Goal: Task Accomplishment & Management: Check status

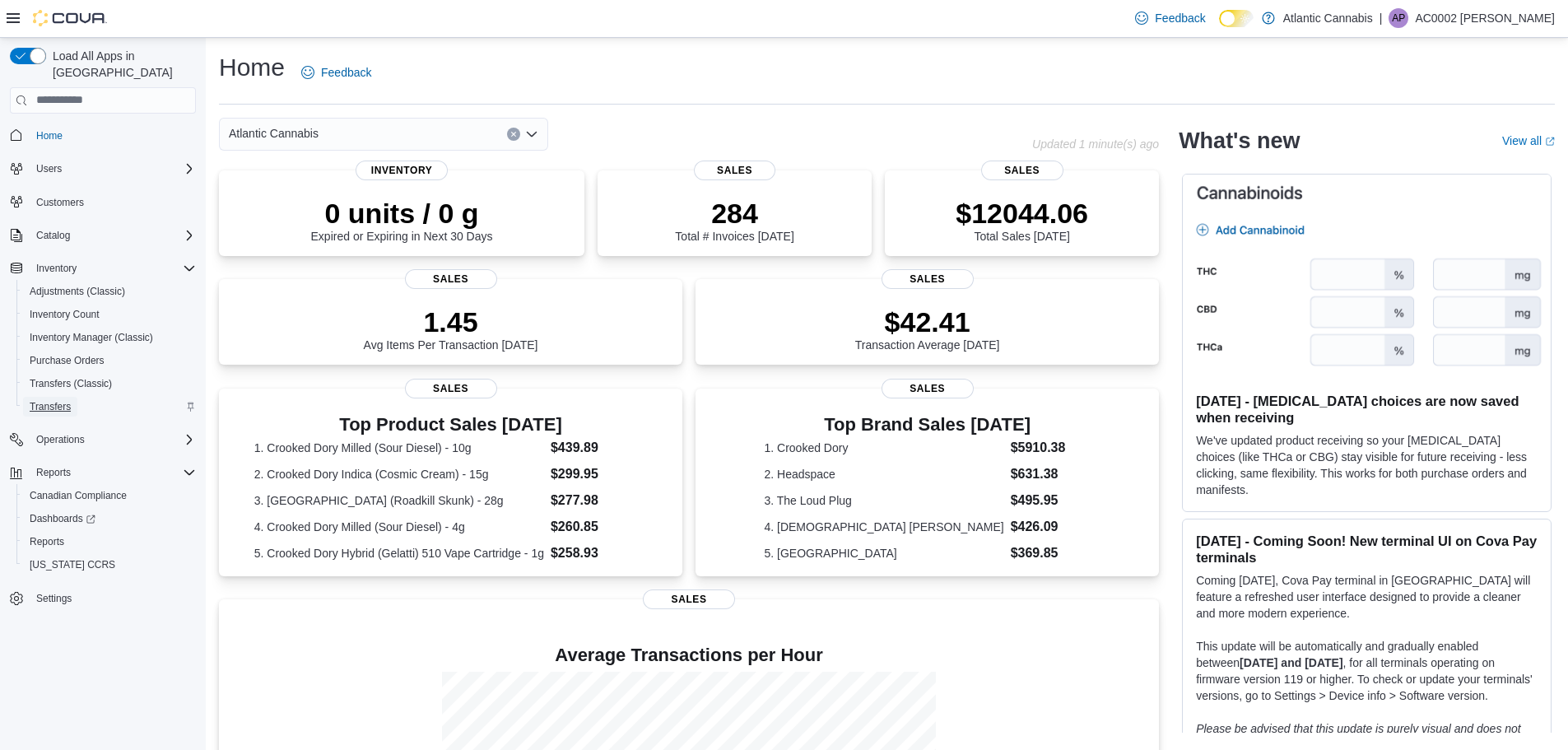
click at [56, 397] on span "Transfers" at bounding box center [50, 407] width 41 height 20
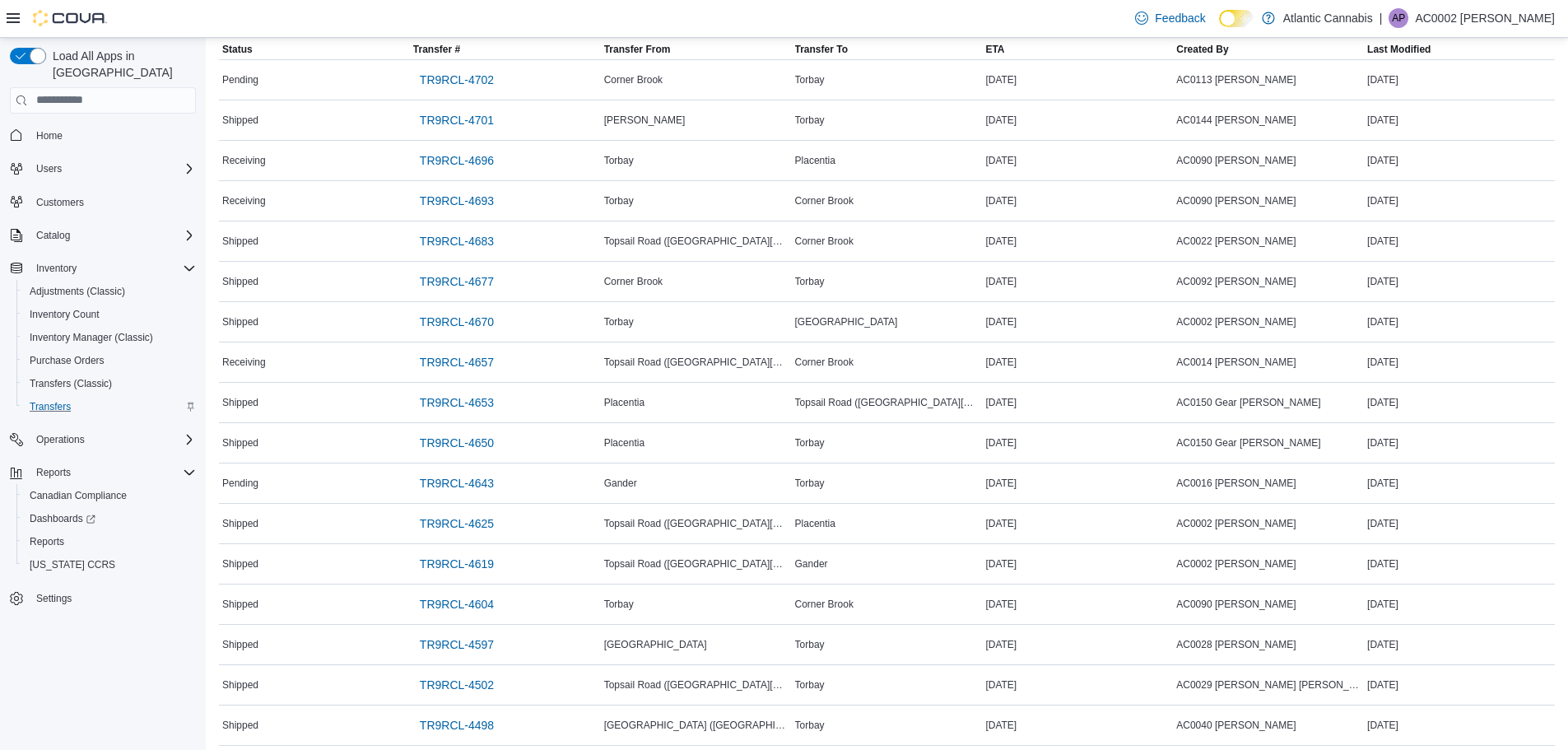
scroll to position [135, 0]
click at [449, 314] on span "TR9RCL-4670" at bounding box center [457, 318] width 74 height 16
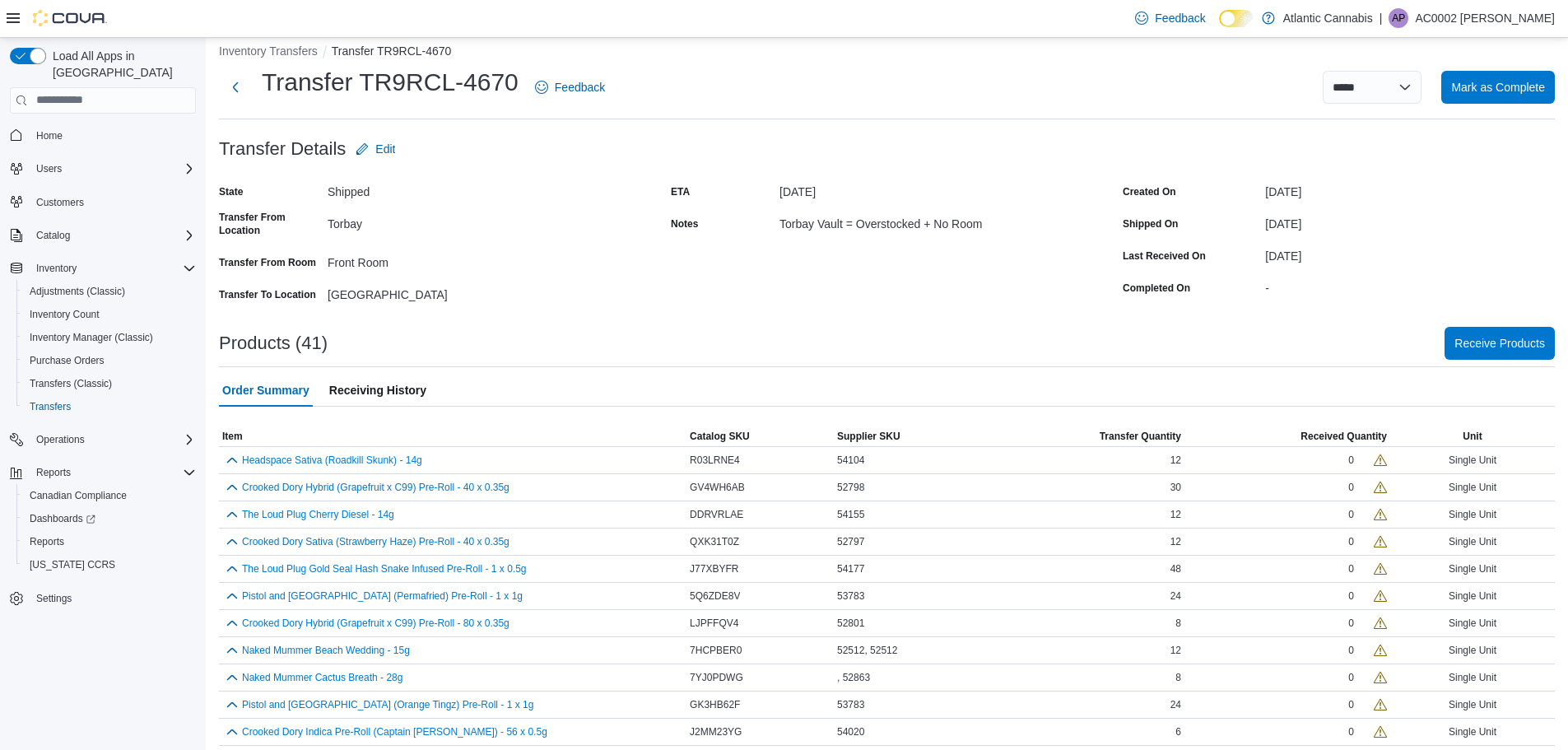
scroll to position [3, 0]
